Goal: Task Accomplishment & Management: Use online tool/utility

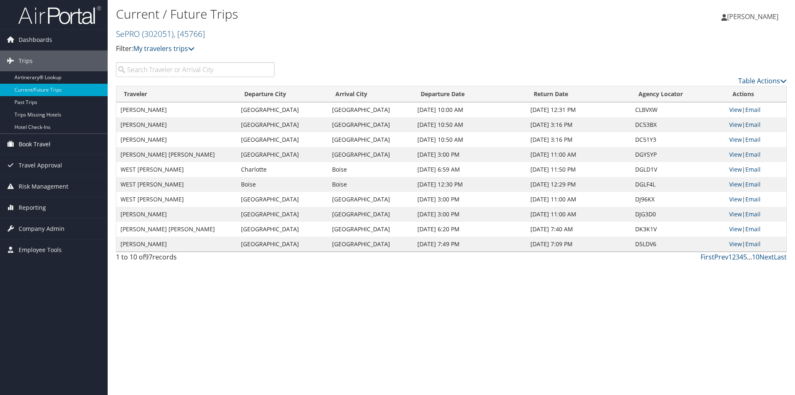
click at [39, 144] on span "Book Travel" at bounding box center [35, 144] width 32 height 21
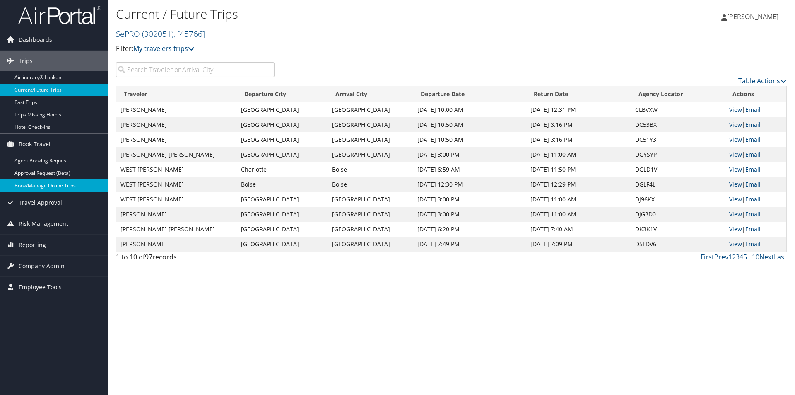
click at [56, 184] on link "Book/Manage Online Trips" at bounding box center [54, 185] width 108 height 12
